Goal: Information Seeking & Learning: Compare options

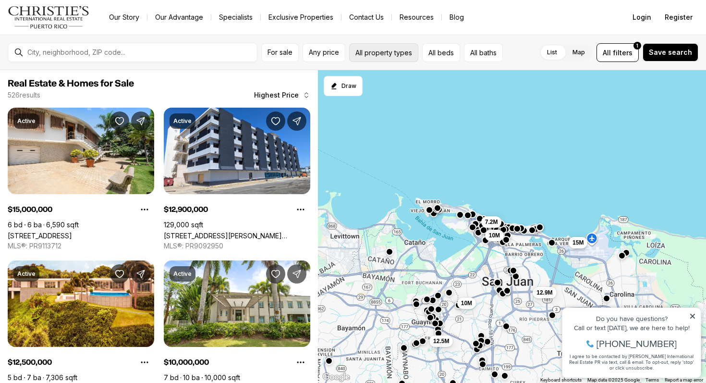
click at [385, 51] on button "All property types" at bounding box center [383, 52] width 69 height 19
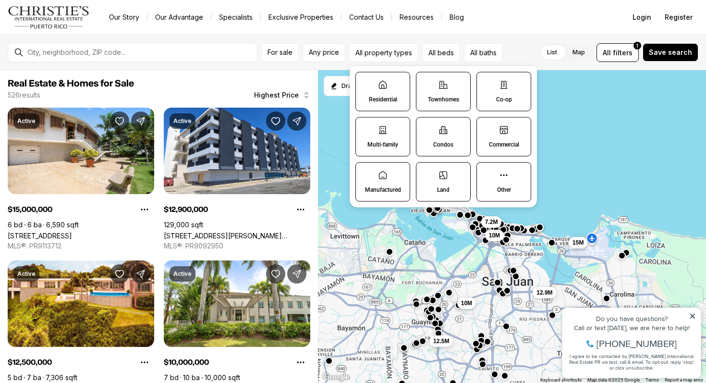
click at [505, 120] on label "Commercial" at bounding box center [504, 136] width 55 height 39
click at [487, 120] on button "Commercial" at bounding box center [482, 123] width 10 height 10
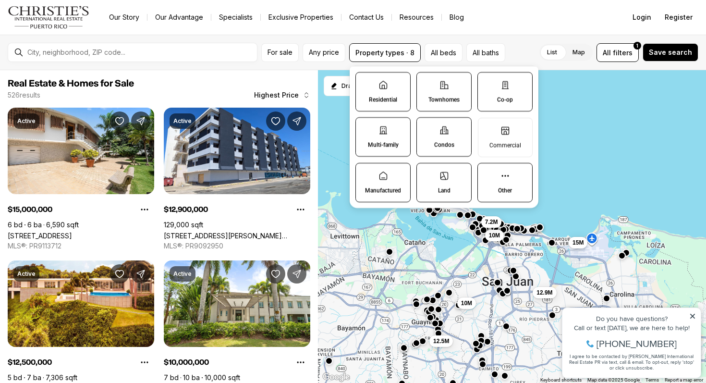
click at [457, 124] on label "Condos" at bounding box center [444, 136] width 55 height 39
click at [427, 124] on button "Condos" at bounding box center [422, 123] width 10 height 10
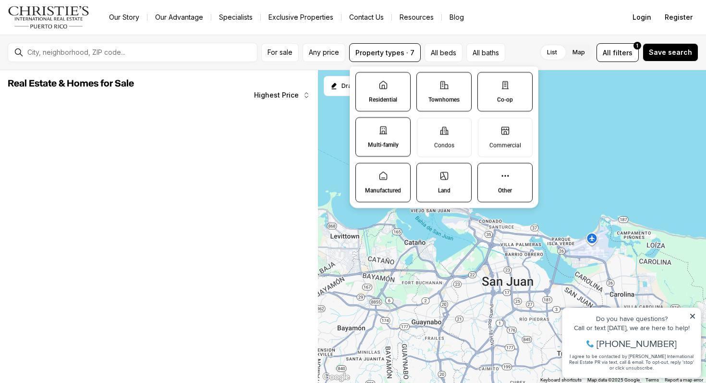
click at [432, 190] on label "Land" at bounding box center [444, 182] width 55 height 39
click at [427, 173] on button "Land" at bounding box center [422, 168] width 10 height 10
click at [486, 190] on label "Other" at bounding box center [505, 182] width 55 height 39
click at [486, 173] on button "Other" at bounding box center [483, 168] width 10 height 10
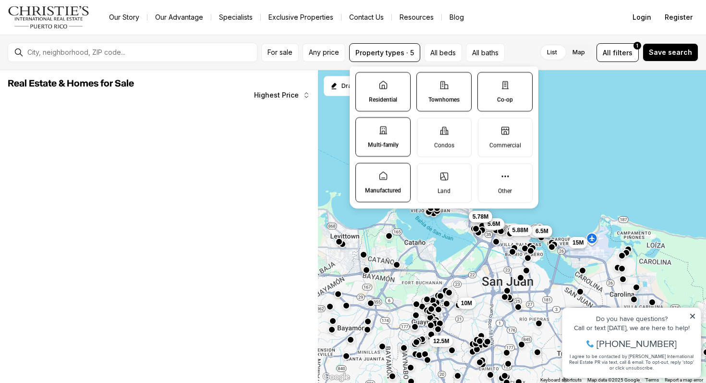
click at [393, 187] on p "Manufactured" at bounding box center [383, 190] width 36 height 8
click at [366, 173] on button "Manufactured" at bounding box center [361, 168] width 10 height 10
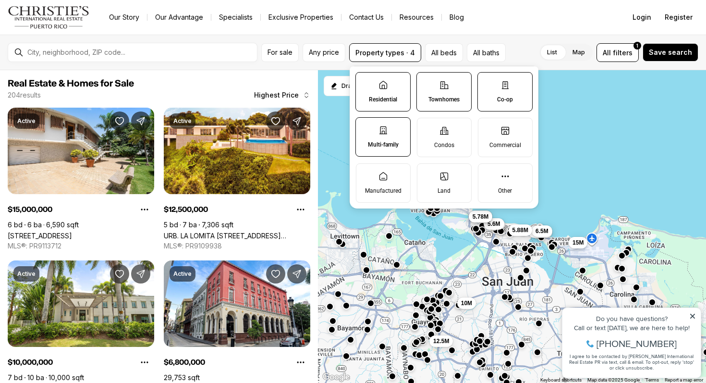
click at [497, 88] on label "Co-op" at bounding box center [505, 91] width 55 height 39
click at [488, 82] on button "Co-op" at bounding box center [483, 78] width 10 height 10
click at [315, 55] on span "Any price" at bounding box center [324, 53] width 30 height 8
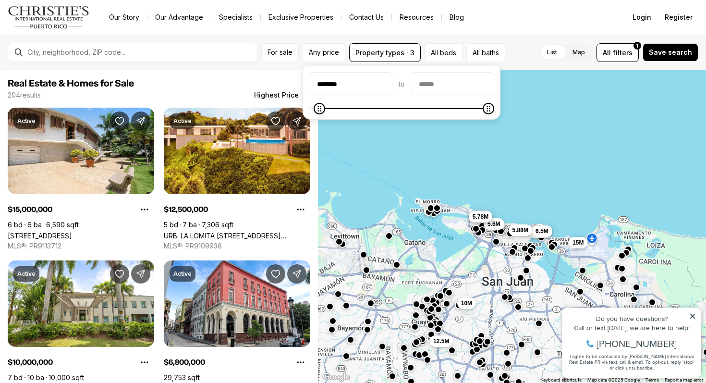
click at [316, 107] on icon "Minimum" at bounding box center [320, 109] width 8 height 8
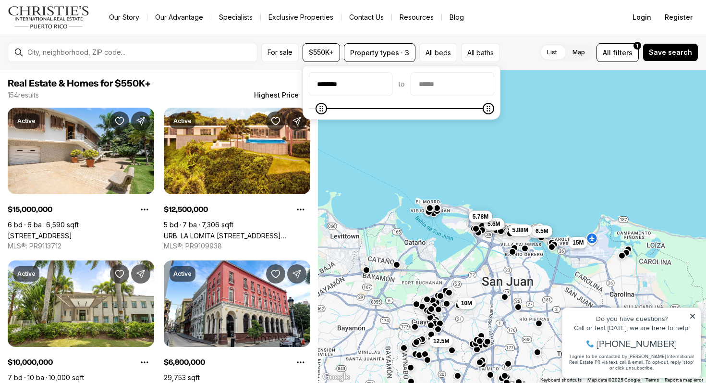
type input "********"
click at [309, 114] on span "Minimum" at bounding box center [315, 109] width 12 height 12
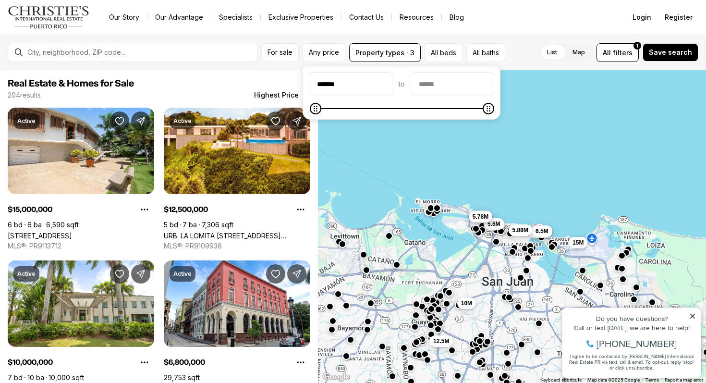
type input "*******"
click at [311, 110] on icon "Minimum" at bounding box center [315, 109] width 8 height 8
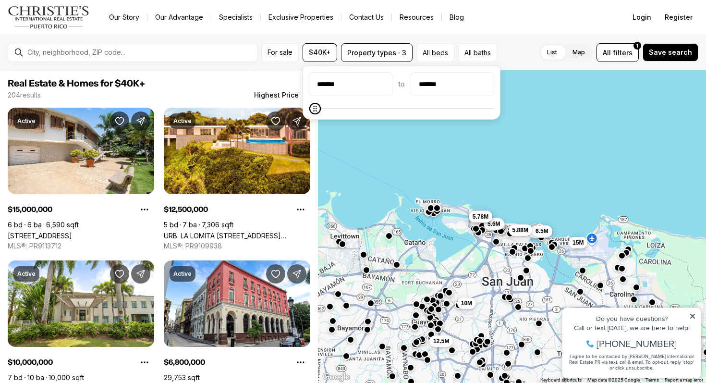
type input "*******"
type input "********"
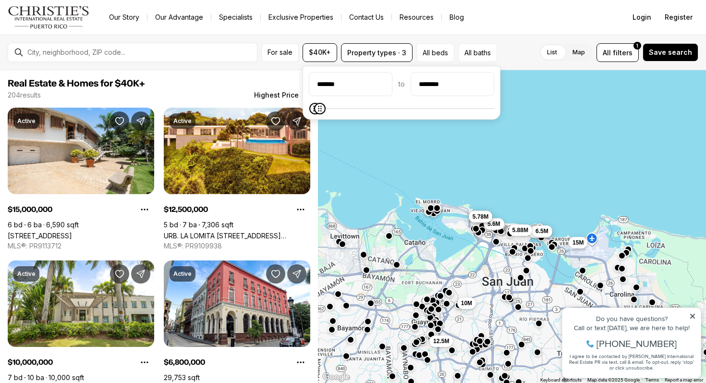
click at [318, 111] on icon "Maximum" at bounding box center [319, 109] width 3 height 6
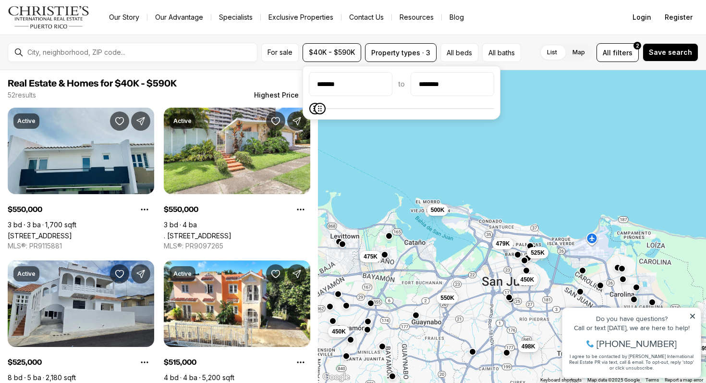
click at [525, 24] on nav "Go to: Homepage Our Story Our Advantage Specialists Exclusive Properties Contac…" at bounding box center [353, 17] width 706 height 35
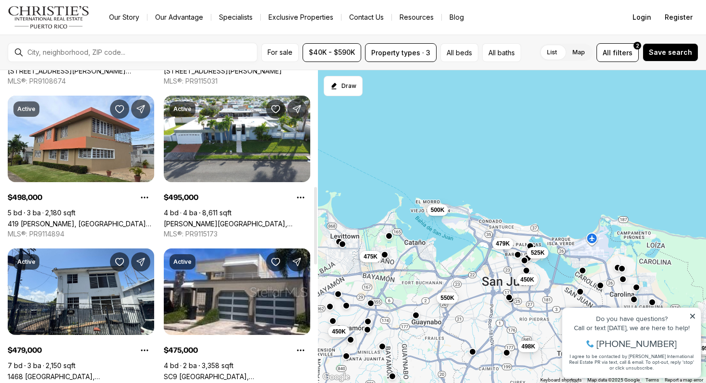
scroll to position [469, 0]
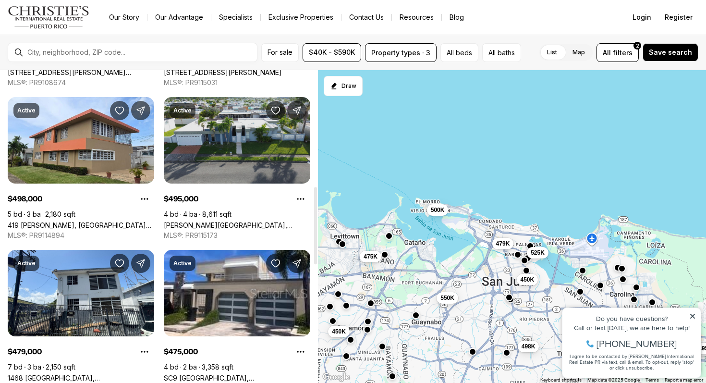
click at [248, 221] on link "Calle Orquidea A9 CIUDAD JARDÍN, CAROLINA PR, 00987" at bounding box center [237, 225] width 147 height 8
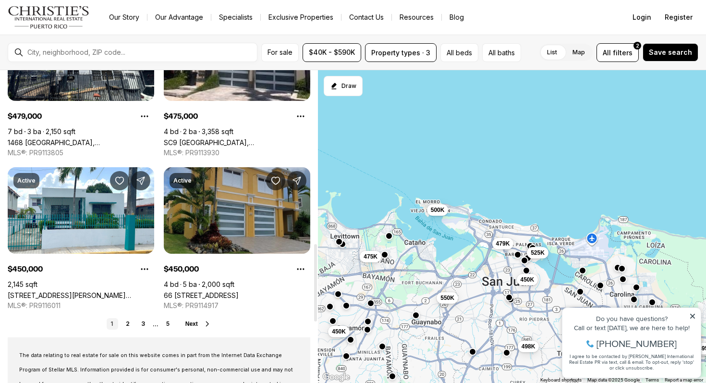
scroll to position [706, 0]
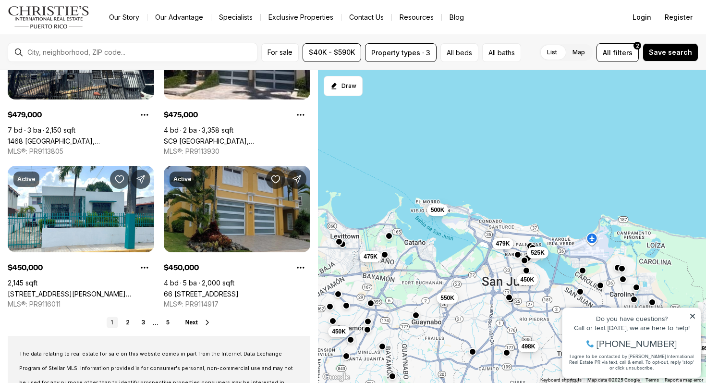
click at [553, 51] on label "List" at bounding box center [552, 52] width 25 height 17
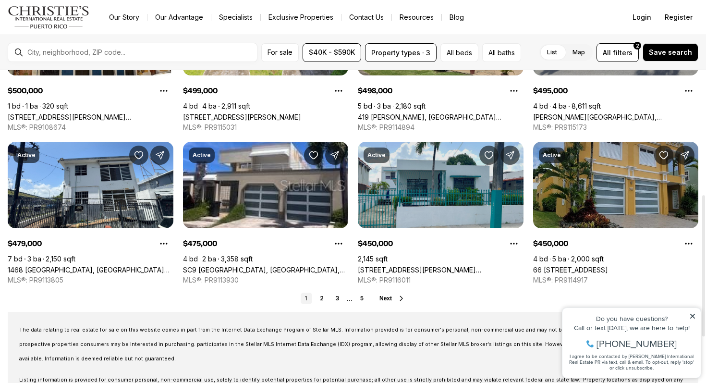
scroll to position [271, 0]
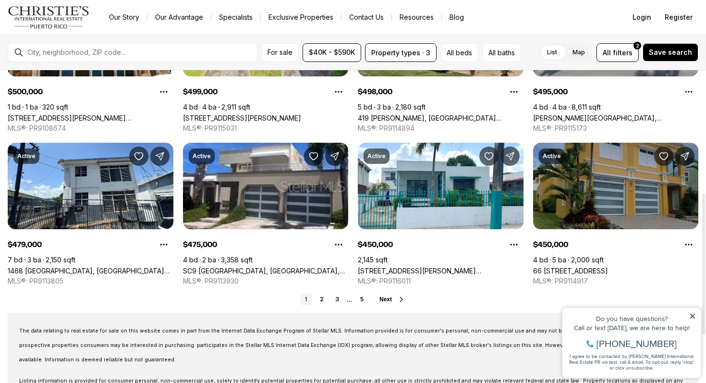
click at [608, 267] on link "66 [STREET_ADDRESS]" at bounding box center [570, 271] width 75 height 8
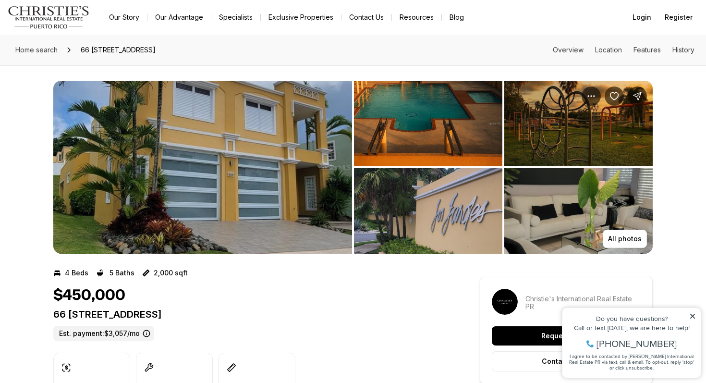
click at [265, 137] on img "View image gallery" at bounding box center [202, 167] width 299 height 173
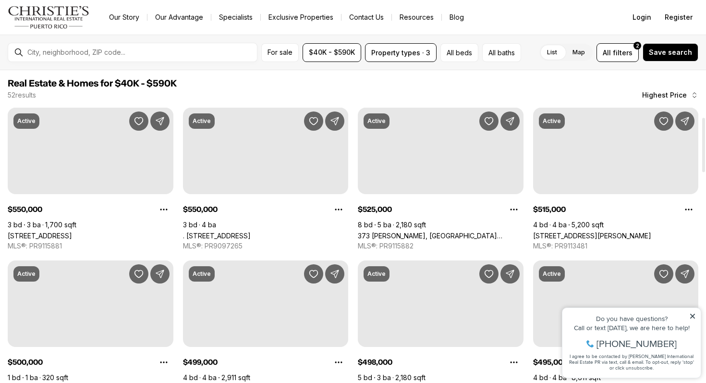
scroll to position [271, 0]
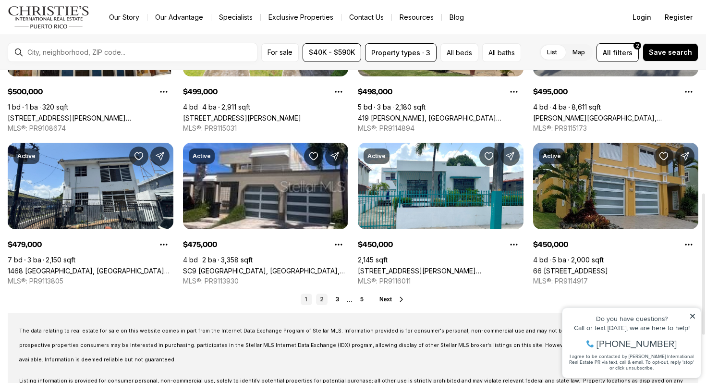
click at [317, 296] on link "2" at bounding box center [322, 300] width 12 height 12
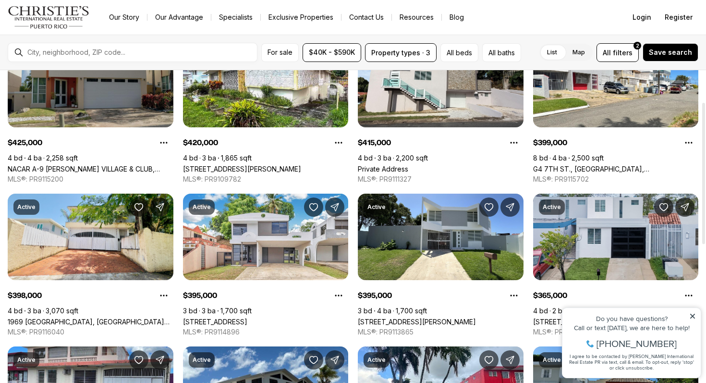
scroll to position [70, 0]
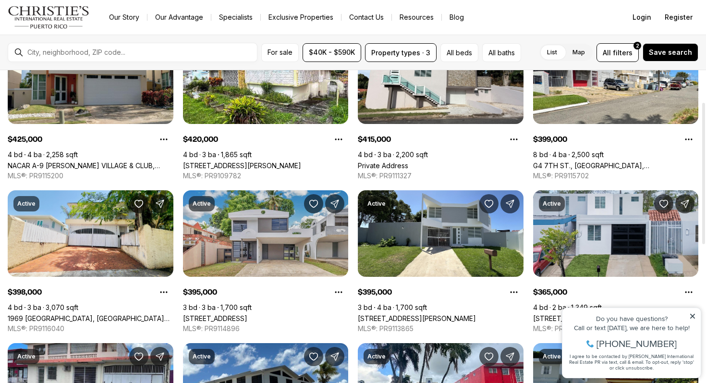
click at [244, 314] on link "2 URB SANS SOUCI COURT #C-9, BAYAMON PR, 00956" at bounding box center [215, 318] width 64 height 8
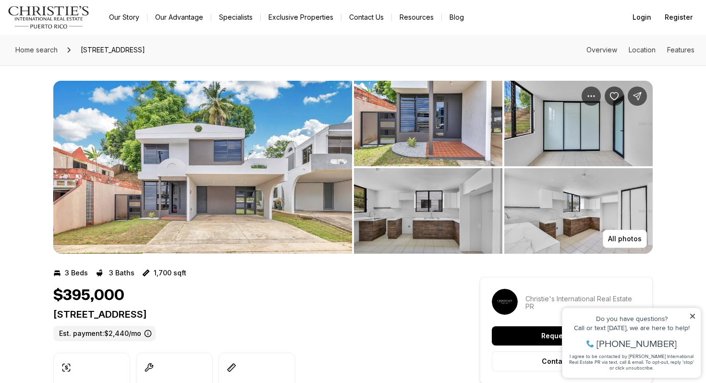
click at [244, 219] on img "View image gallery" at bounding box center [202, 167] width 299 height 173
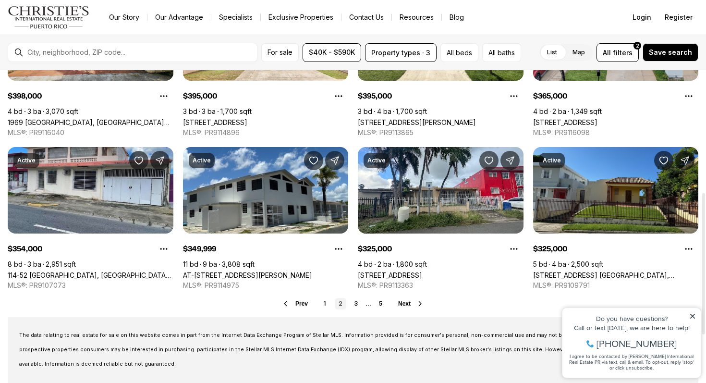
scroll to position [272, 0]
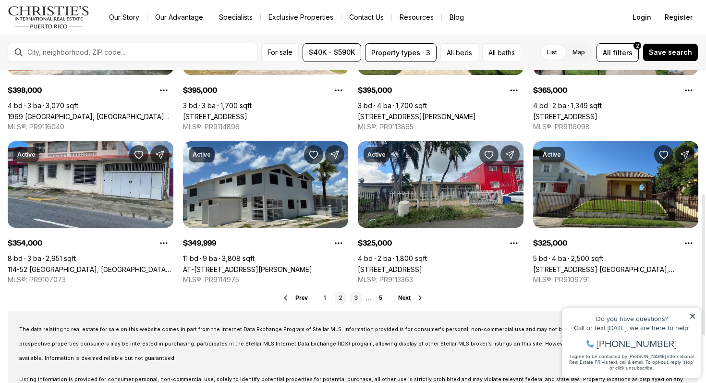
click at [353, 296] on link "3" at bounding box center [356, 298] width 12 height 12
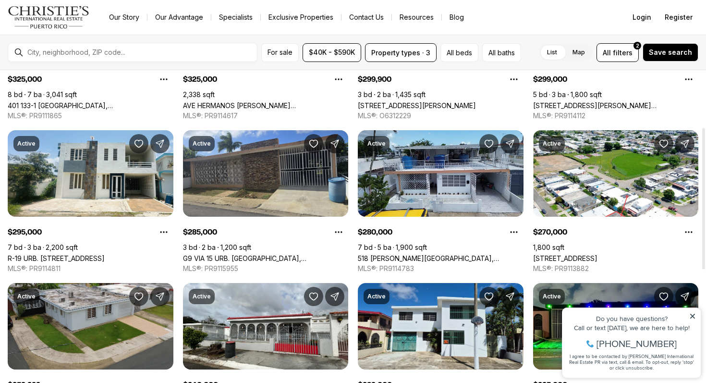
scroll to position [131, 0]
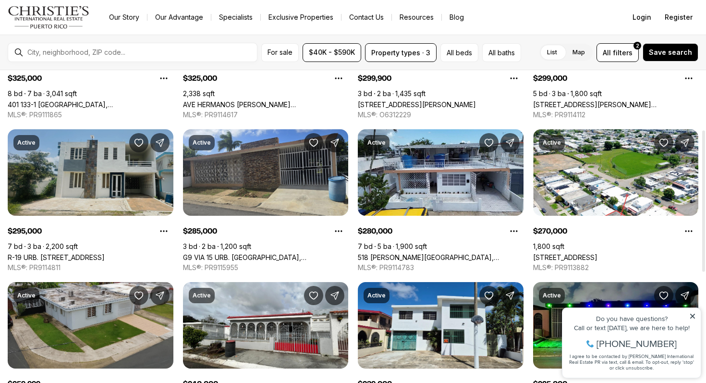
click at [105, 253] on link "R-19 URB. JARDINES DE CAPARRA M-14, BAYAMON PR, 00959" at bounding box center [56, 257] width 97 height 8
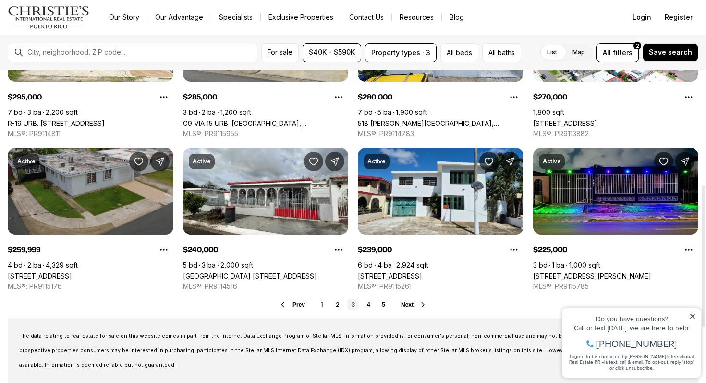
scroll to position [267, 0]
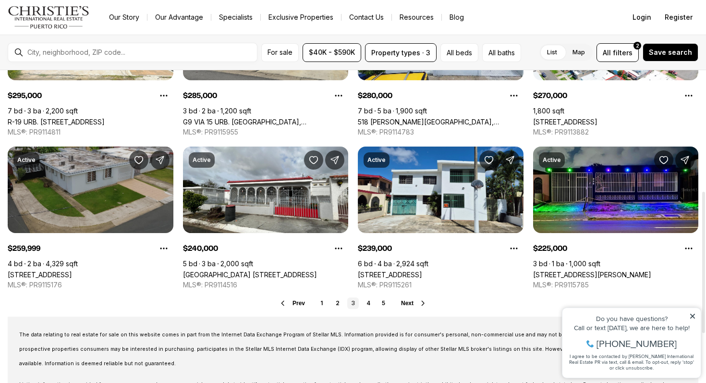
click at [72, 271] on link "[STREET_ADDRESS]" at bounding box center [40, 275] width 64 height 8
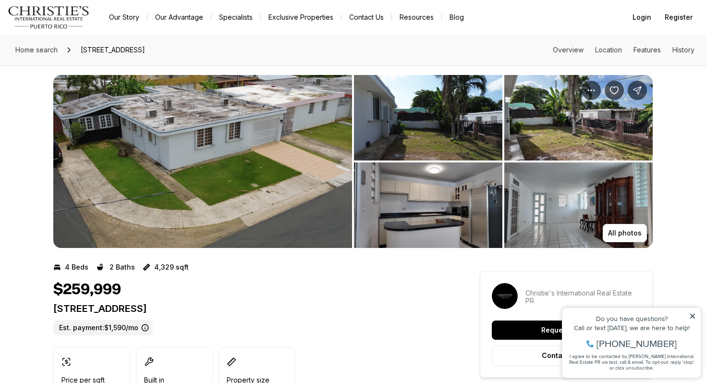
scroll to position [3, 0]
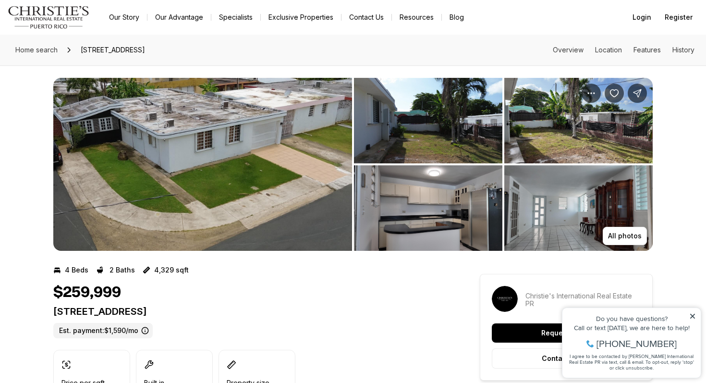
click at [169, 196] on img "View image gallery" at bounding box center [202, 164] width 299 height 173
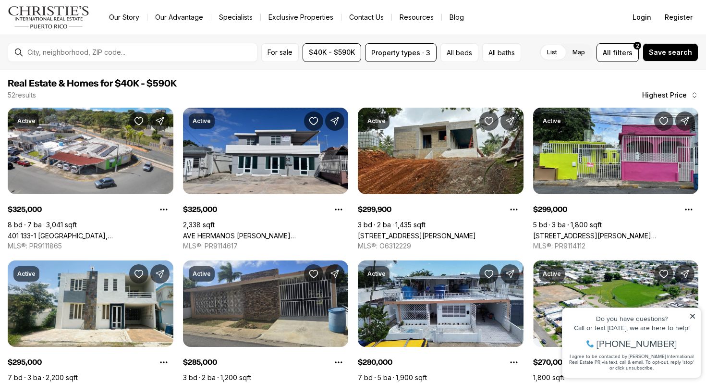
scroll to position [267, 0]
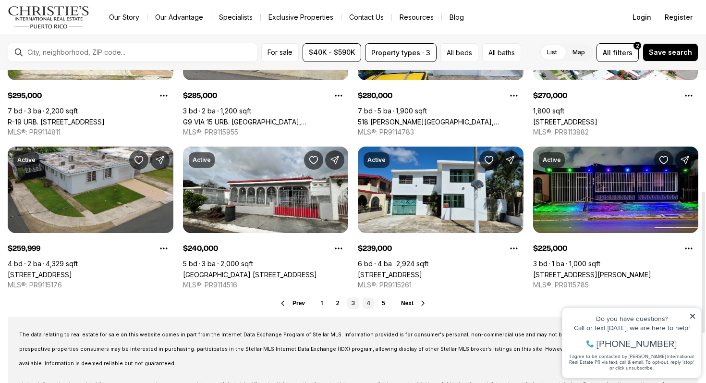
click at [368, 302] on link "4" at bounding box center [369, 303] width 12 height 12
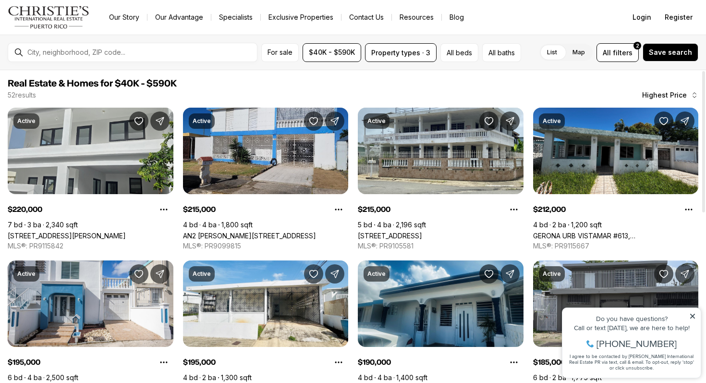
click at [106, 232] on link "[STREET_ADDRESS][PERSON_NAME]" at bounding box center [67, 236] width 118 height 8
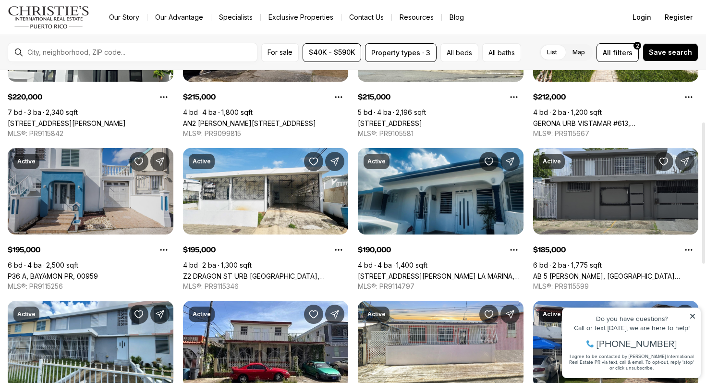
scroll to position [113, 0]
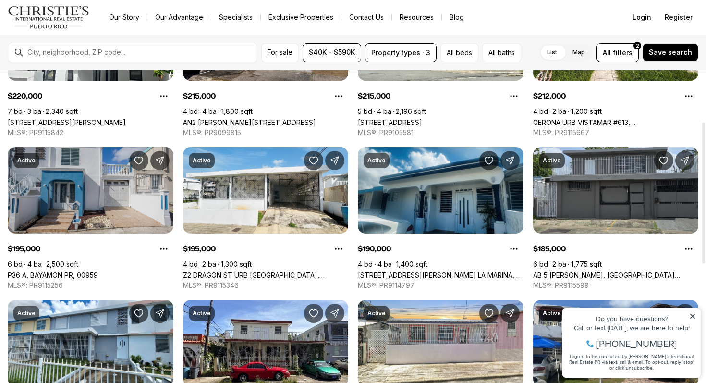
click at [98, 271] on link "P36 A, BAYAMON PR, 00959" at bounding box center [53, 275] width 90 height 8
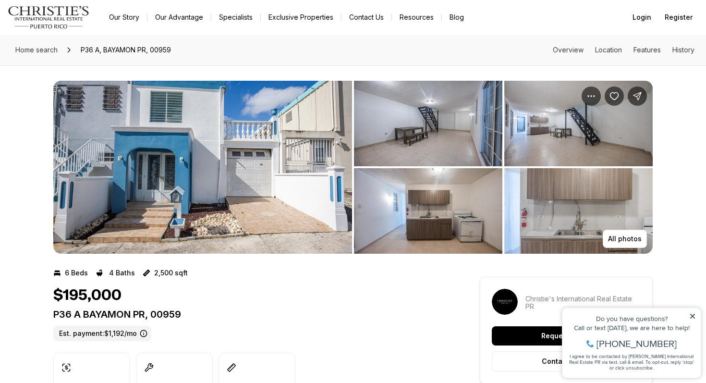
click at [161, 195] on img "View image gallery" at bounding box center [202, 167] width 299 height 173
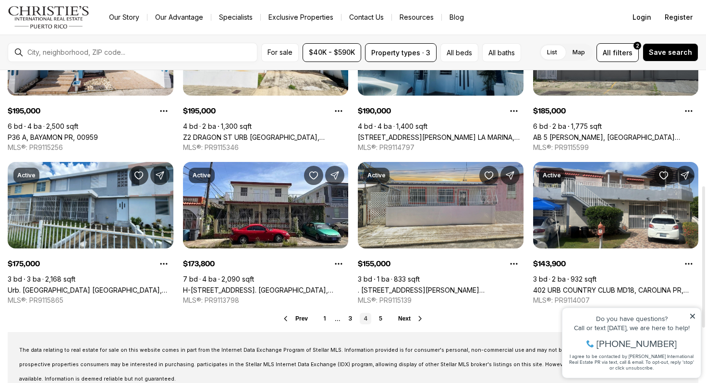
scroll to position [254, 0]
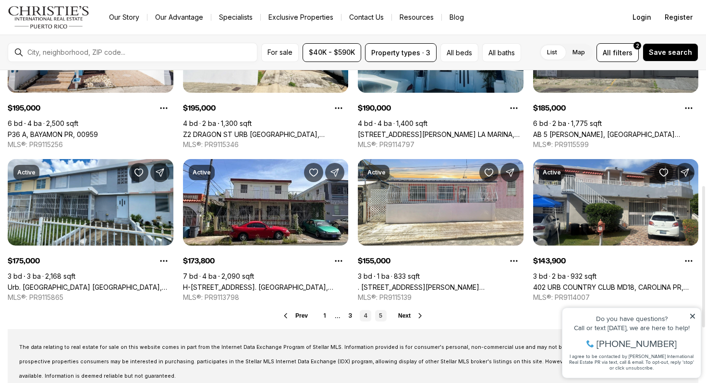
click at [379, 319] on link "5" at bounding box center [381, 316] width 12 height 12
